Goal: Task Accomplishment & Management: Use online tool/utility

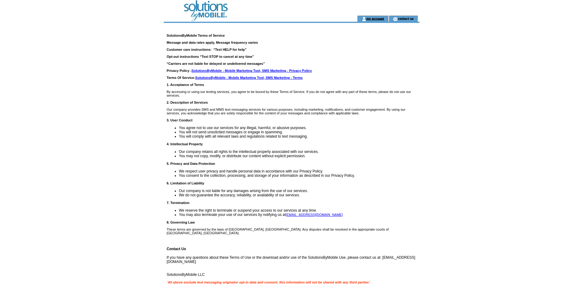
click at [373, 18] on link "my account" at bounding box center [375, 19] width 18 height 4
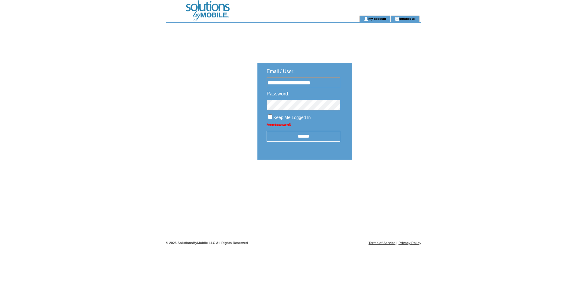
type input "**********"
click at [298, 139] on input "******" at bounding box center [304, 136] width 74 height 11
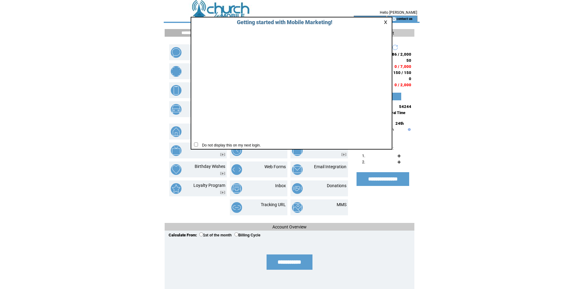
click at [385, 21] on link at bounding box center [387, 22] width 6 height 4
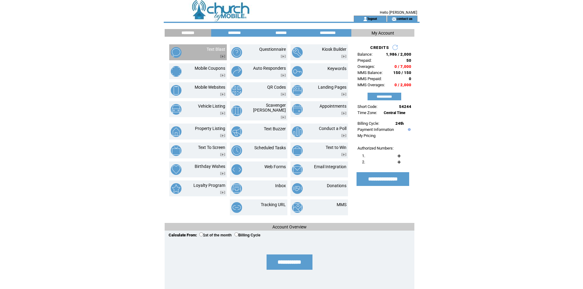
click at [204, 51] on td "Text Blast" at bounding box center [208, 52] width 33 height 11
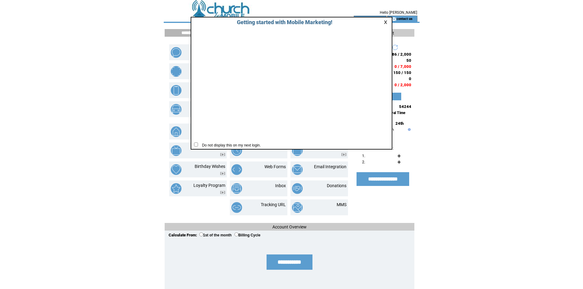
drag, startPoint x: 385, startPoint y: 24, endPoint x: 377, endPoint y: 27, distance: 8.7
click at [385, 24] on link at bounding box center [387, 22] width 6 height 4
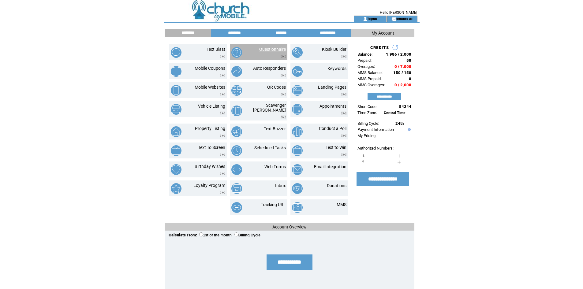
click at [262, 51] on link "Questionnaire" at bounding box center [272, 49] width 27 height 5
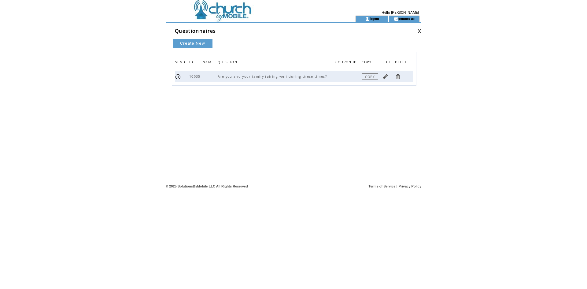
click at [192, 44] on link "Create New" at bounding box center [193, 43] width 40 height 9
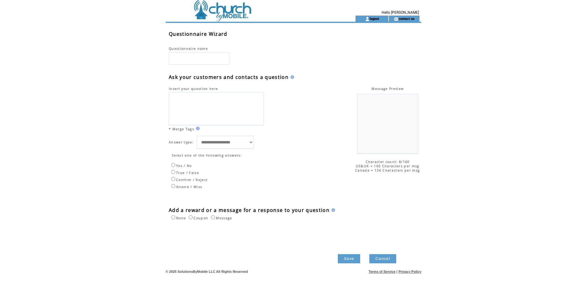
click at [184, 58] on input "text" at bounding box center [199, 58] width 61 height 12
type input "**********"
click at [178, 100] on textarea at bounding box center [216, 108] width 95 height 33
type textarea "*"
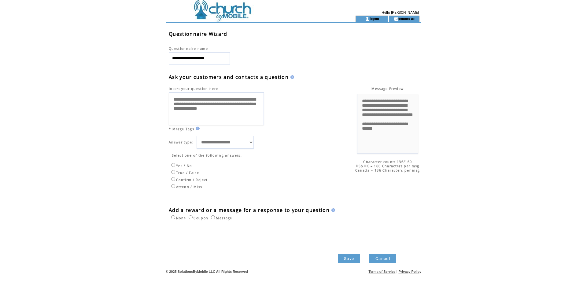
type textarea "**********"
click at [345, 0] on body "**********" at bounding box center [293, 0] width 587 height 0
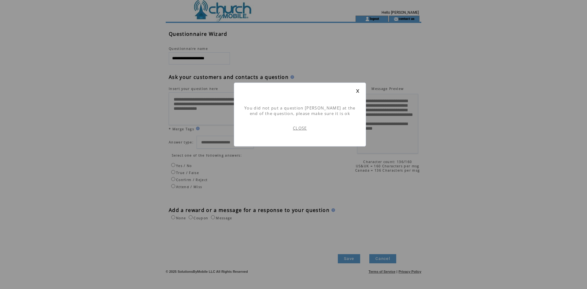
click at [302, 130] on link "CLOSE" at bounding box center [300, 128] width 14 height 6
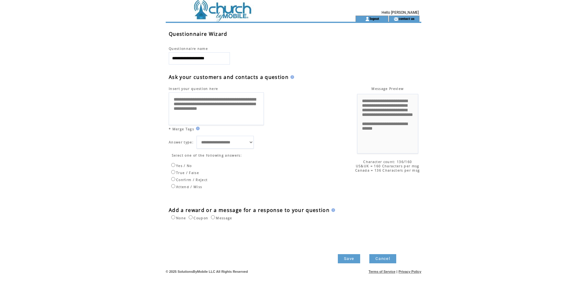
click at [348, 263] on link "Save" at bounding box center [349, 258] width 22 height 9
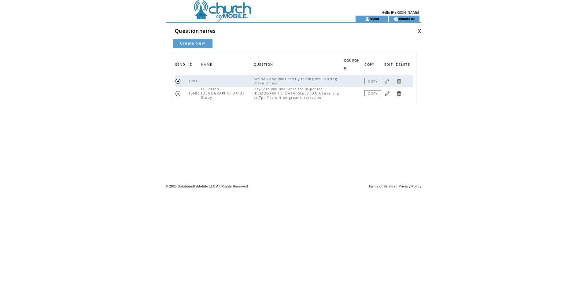
click at [178, 92] on link at bounding box center [178, 94] width 6 height 6
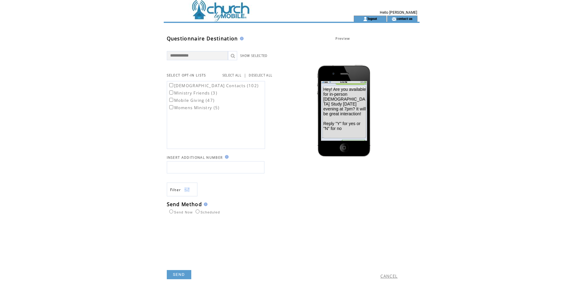
click at [177, 274] on link "SEND" at bounding box center [179, 274] width 24 height 9
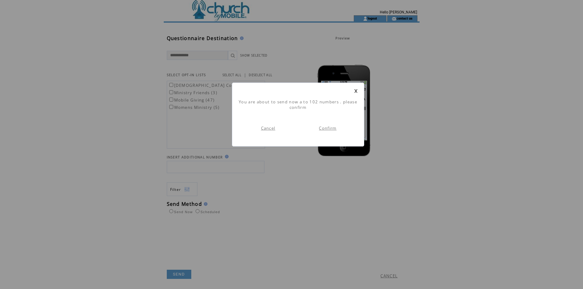
click at [325, 125] on link "Confirm" at bounding box center [327, 128] width 17 height 6
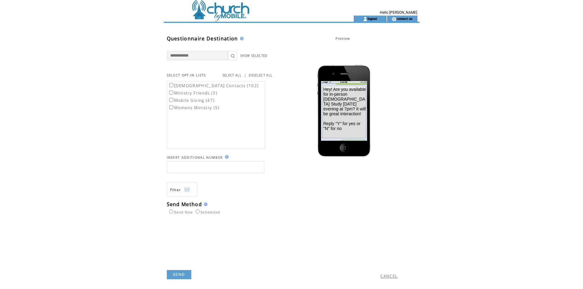
scroll to position [0, 0]
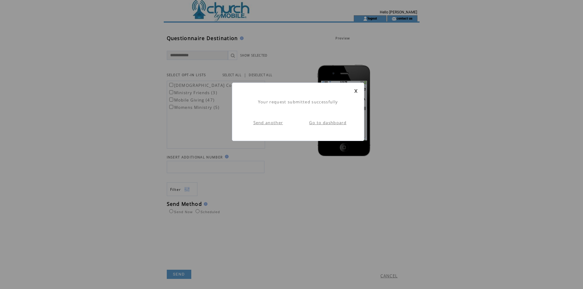
click at [355, 91] on link at bounding box center [356, 91] width 4 height 4
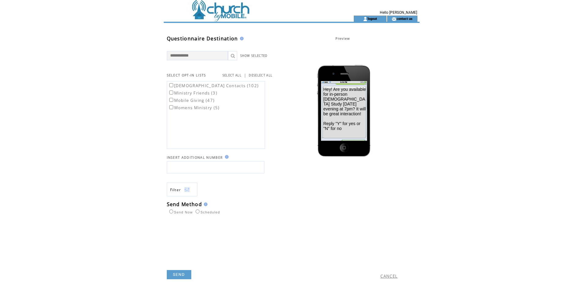
scroll to position [0, 0]
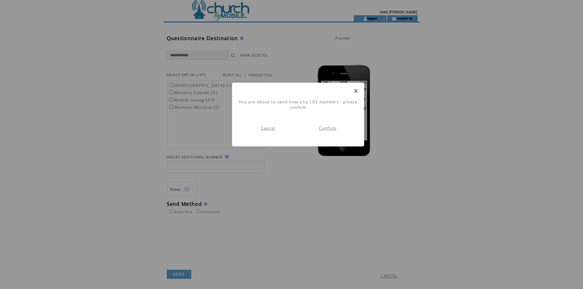
click at [357, 91] on link at bounding box center [356, 91] width 4 height 4
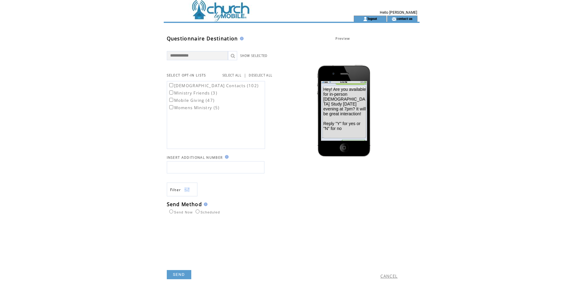
click at [401, 273] on td "CANCEL" at bounding box center [350, 266] width 114 height 34
click at [393, 276] on link "CANCEL" at bounding box center [388, 276] width 17 height 6
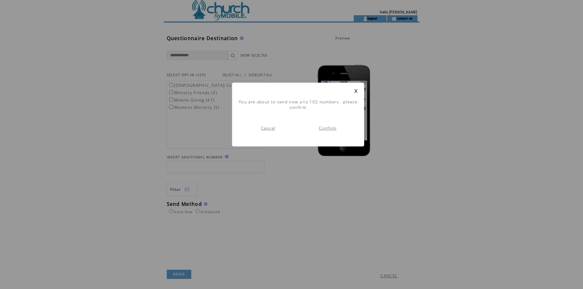
click at [266, 129] on link "Cancel" at bounding box center [268, 128] width 14 height 6
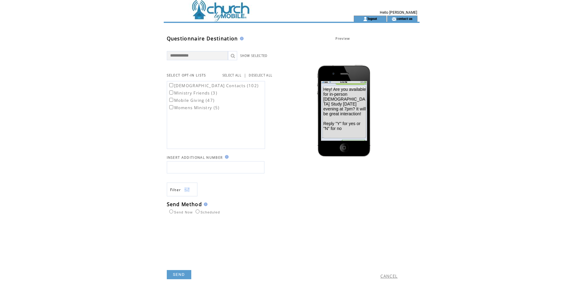
scroll to position [0, 0]
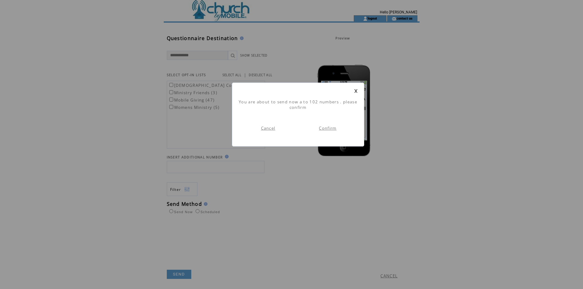
click at [263, 129] on link "Cancel" at bounding box center [268, 128] width 14 height 6
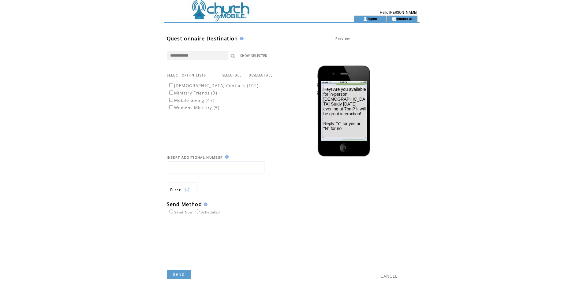
scroll to position [0, 0]
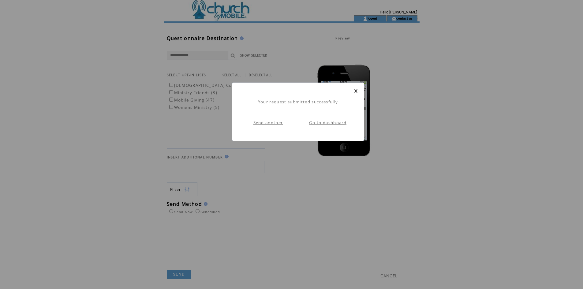
click at [356, 91] on link at bounding box center [356, 91] width 4 height 4
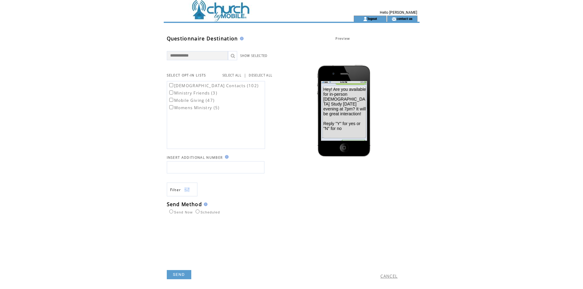
click at [208, 17] on td at bounding box center [248, 19] width 168 height 6
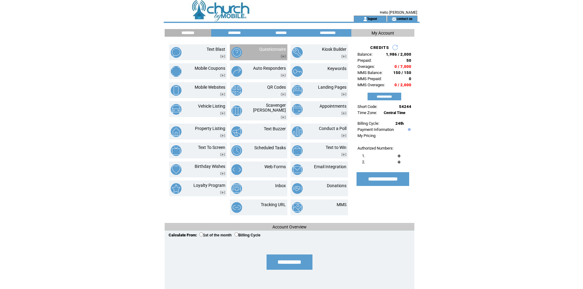
click at [254, 55] on td "Questionnaire" at bounding box center [266, 52] width 37 height 11
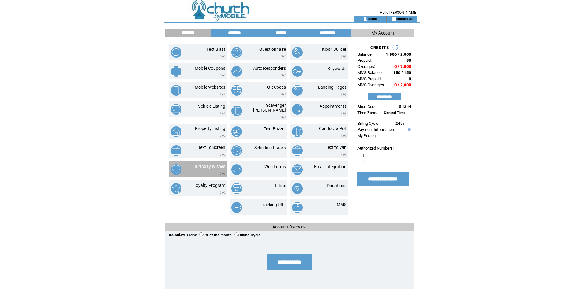
click at [192, 164] on td "Birthday Wishes" at bounding box center [205, 169] width 39 height 11
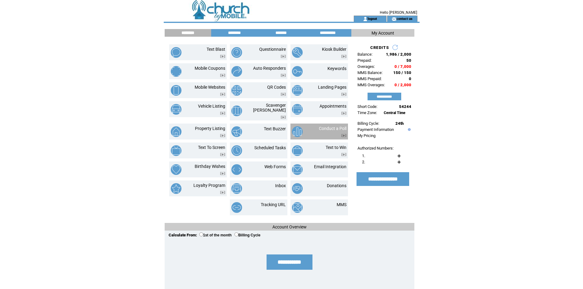
click at [305, 130] on td at bounding box center [300, 131] width 17 height 11
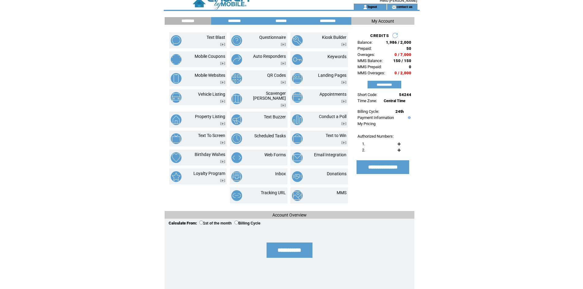
scroll to position [23, 0]
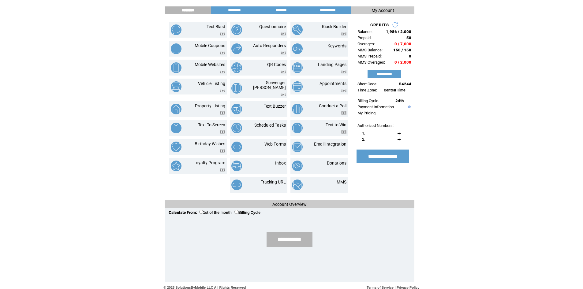
click at [281, 238] on input "**********" at bounding box center [289, 239] width 46 height 15
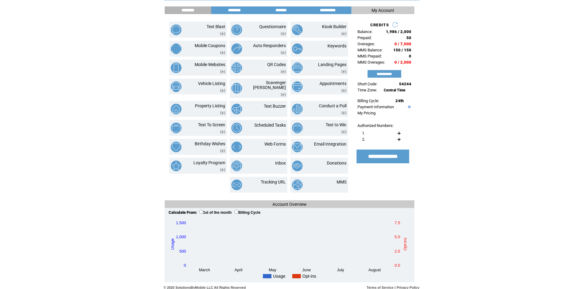
scroll to position [0, 0]
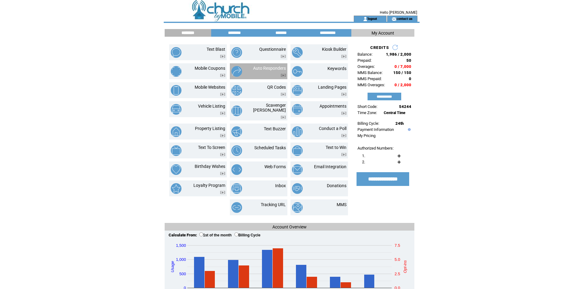
click at [246, 69] on td "Auto Responders" at bounding box center [266, 71] width 40 height 11
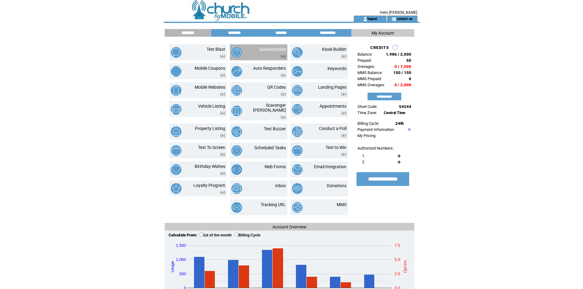
click at [247, 57] on td at bounding box center [239, 52] width 17 height 11
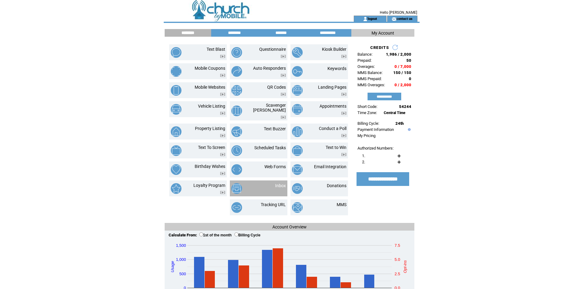
click at [257, 185] on td at bounding box center [245, 188] width 29 height 11
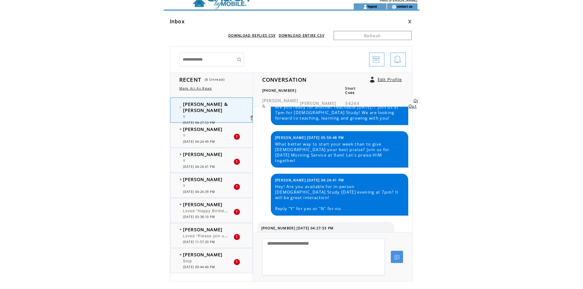
scroll to position [12, 0]
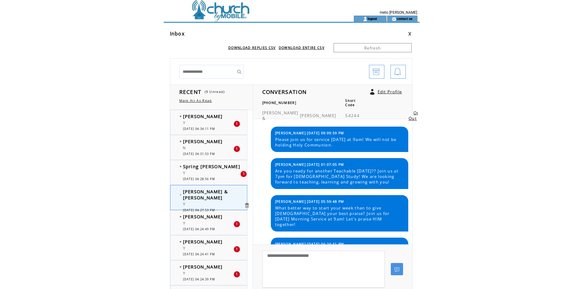
scroll to position [52, 0]
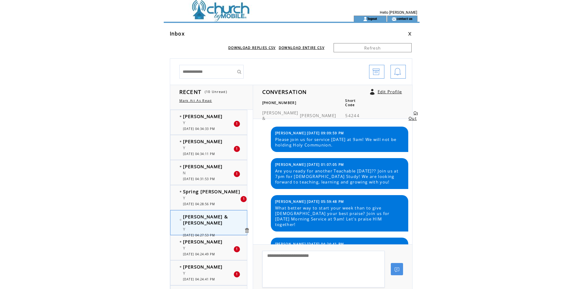
scroll to position [52, 0]
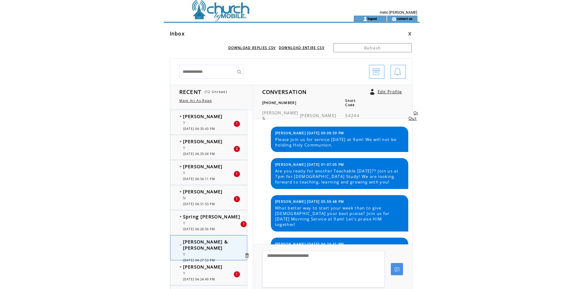
scroll to position [52, 0]
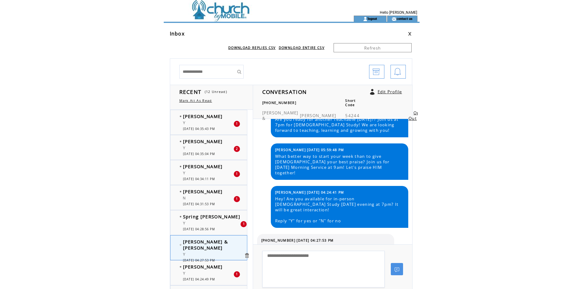
click at [199, 150] on div "Y" at bounding box center [208, 149] width 50 height 6
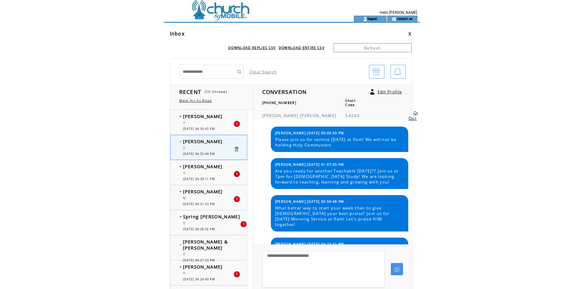
scroll to position [78, 0]
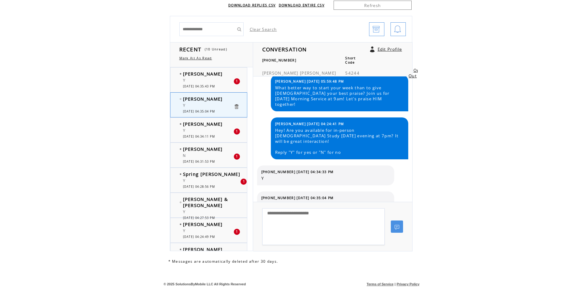
click at [194, 78] on div "Y" at bounding box center [208, 81] width 50 height 6
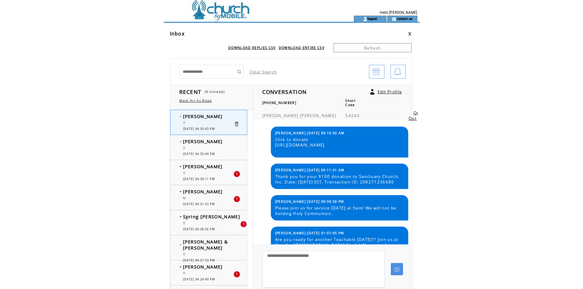
scroll to position [200, 0]
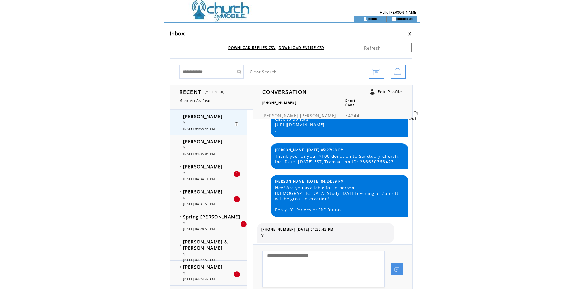
click at [183, 174] on span "Y" at bounding box center [184, 173] width 3 height 4
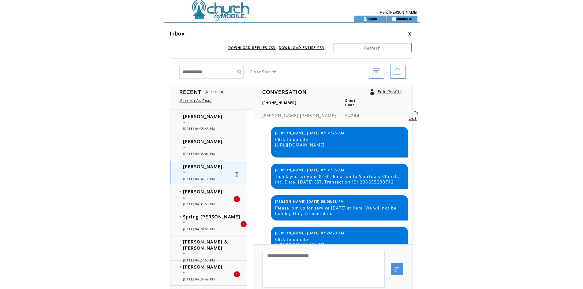
scroll to position [422, 0]
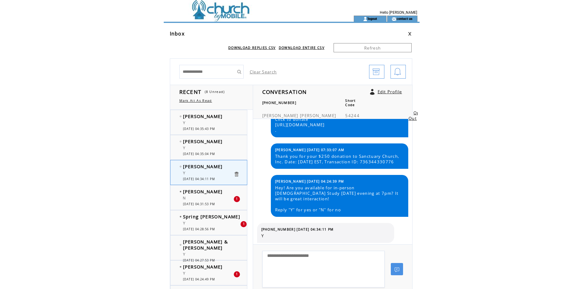
click at [183, 203] on span "[DATE] 04:31:53 PM" at bounding box center [199, 204] width 32 height 4
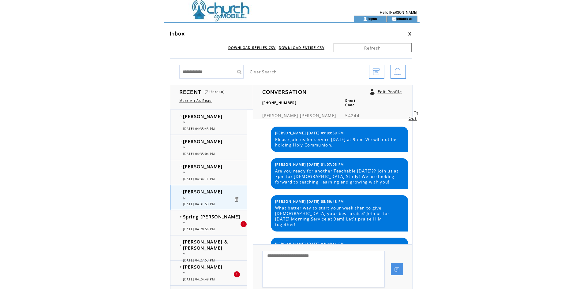
scroll to position [52, 0]
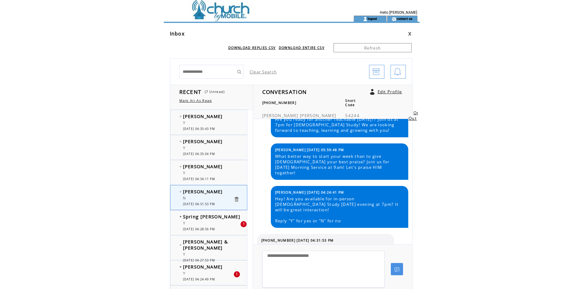
click at [182, 224] on td at bounding box center [182, 224] width 2 height 6
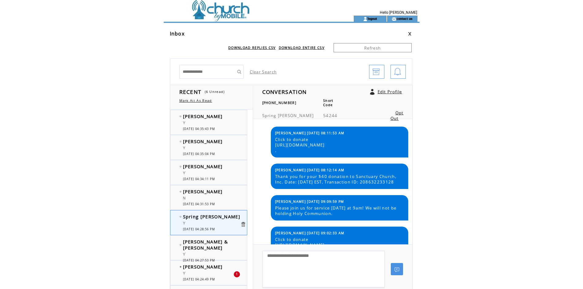
scroll to position [422, 0]
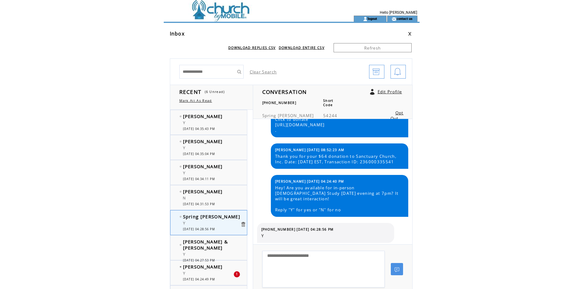
click at [180, 270] on div at bounding box center [181, 271] width 2 height 2
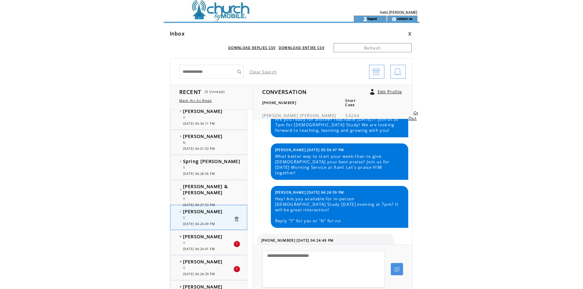
scroll to position [61, 0]
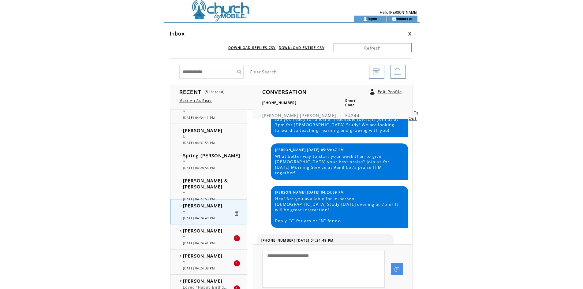
click at [180, 238] on td at bounding box center [181, 238] width 2 height 6
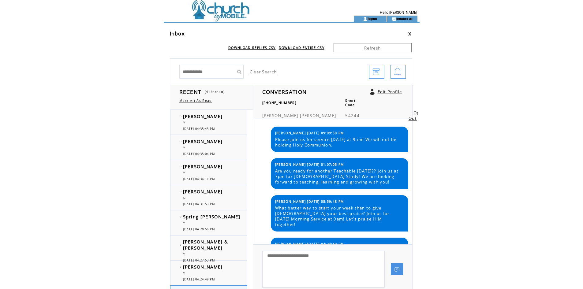
scroll to position [52, 0]
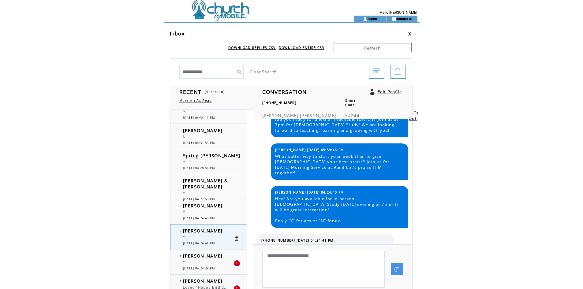
click at [179, 261] on div "Jay Hollis Jr Y 1 08/25/2025 04:24:39 PM" at bounding box center [214, 262] width 89 height 24
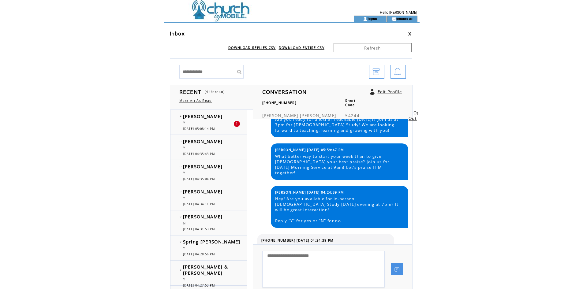
click at [189, 122] on div "Y" at bounding box center [208, 124] width 50 height 6
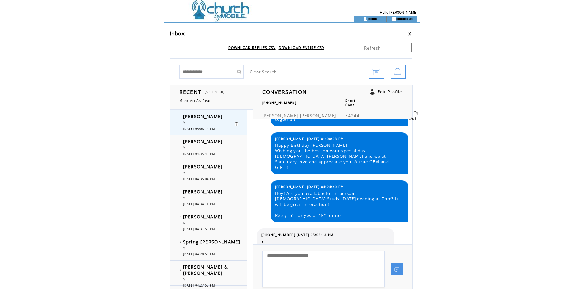
click at [370, 20] on link "logout" at bounding box center [371, 19] width 9 height 4
